Goal: Information Seeking & Learning: Compare options

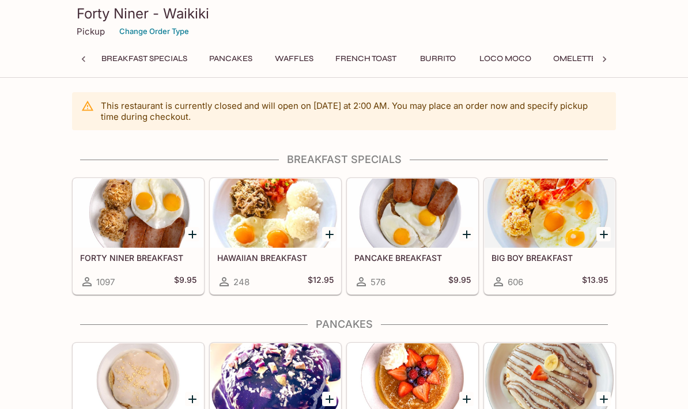
click at [252, 262] on h5 "HAWAIIAN BREAKFAST" at bounding box center [275, 258] width 116 height 10
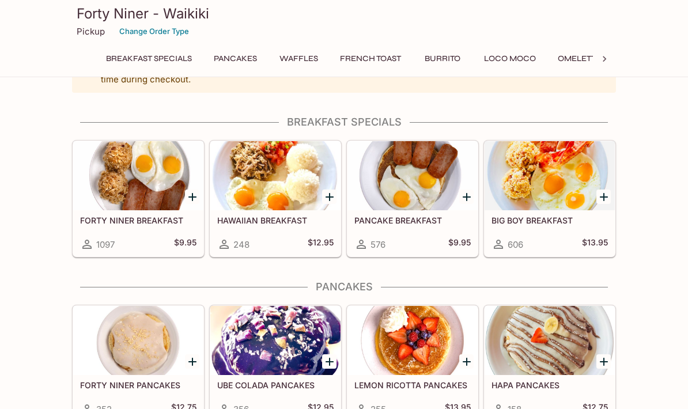
scroll to position [37, 0]
click at [105, 194] on div at bounding box center [138, 175] width 130 height 69
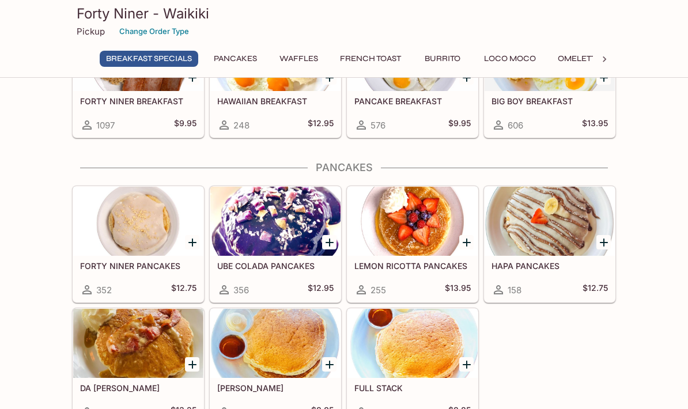
click at [244, 101] on h5 "HAWAIIAN BREAKFAST" at bounding box center [275, 101] width 116 height 10
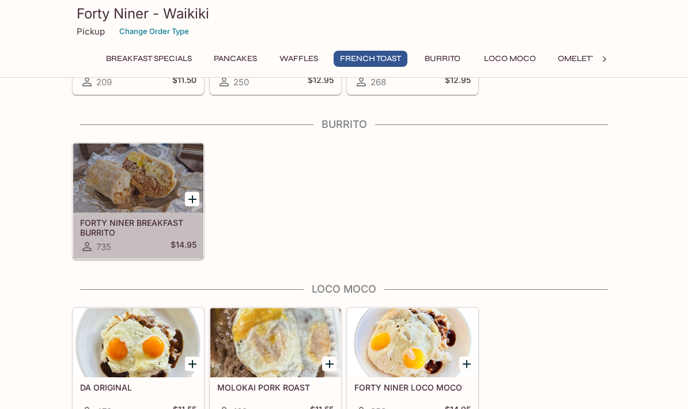
click at [99, 184] on div at bounding box center [138, 178] width 130 height 69
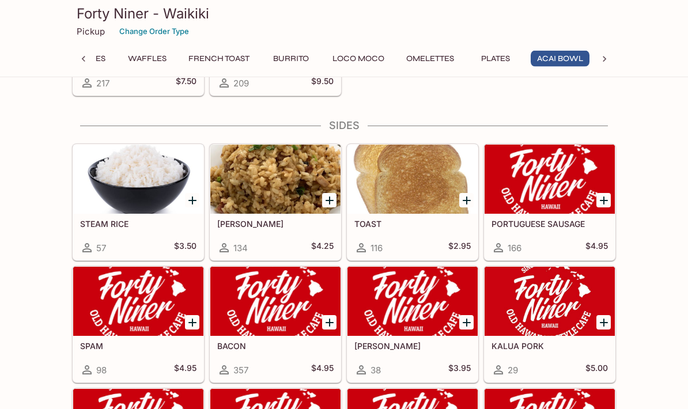
scroll to position [1640, 0]
click at [241, 173] on div at bounding box center [275, 179] width 130 height 69
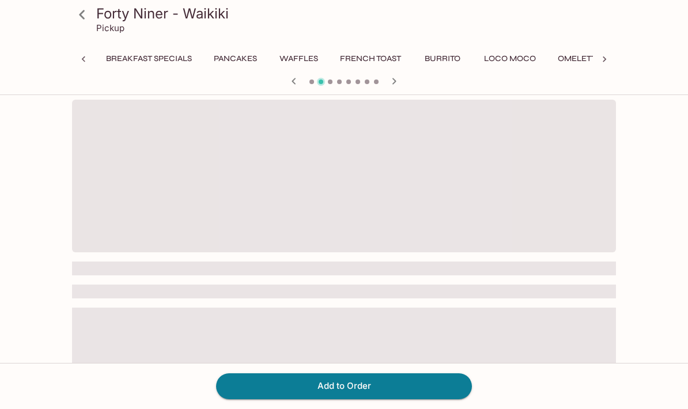
scroll to position [0, 213]
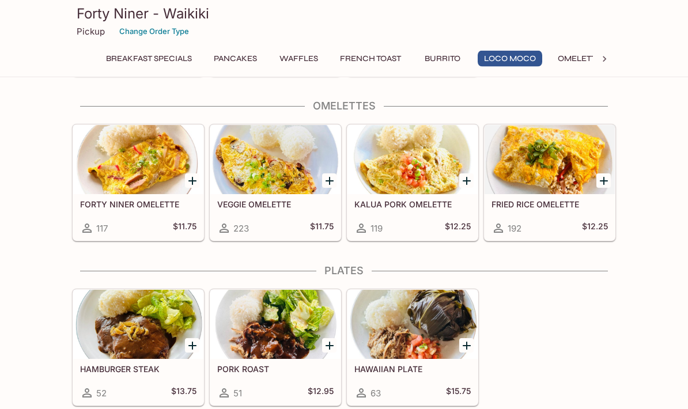
scroll to position [1171, 0]
